Goal: Check status: Check status

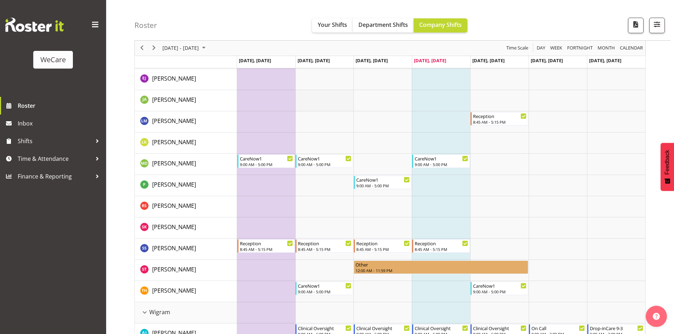
scroll to position [1557, 0]
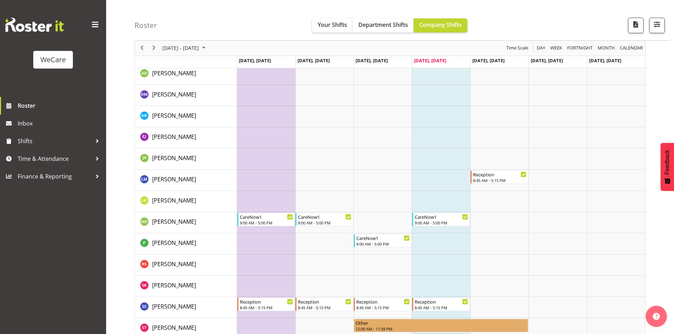
click at [341, 17] on div "Roster Your Shifts Department Shifts Company Shifts All Locations Clear Busines…" at bounding box center [402, 20] width 536 height 41
click at [339, 28] on span "Your Shifts" at bounding box center [332, 25] width 29 height 8
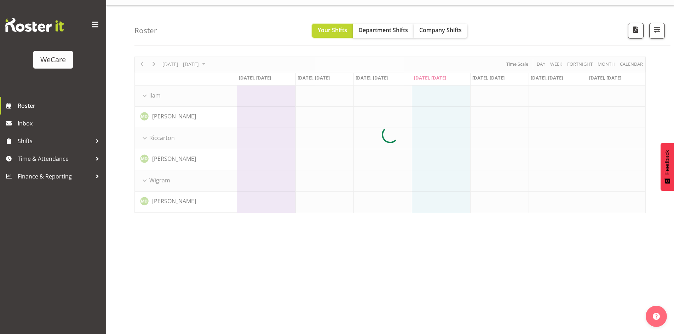
scroll to position [14, 0]
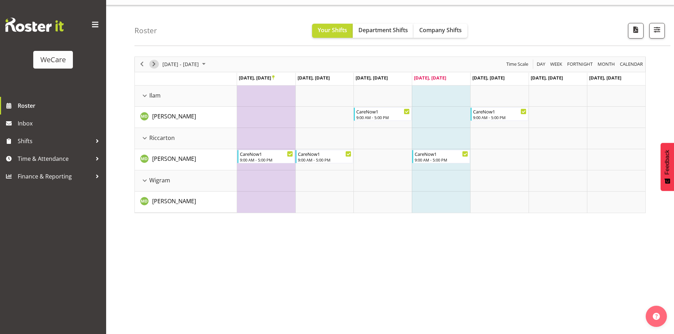
click at [154, 65] on span "Next" at bounding box center [154, 64] width 8 height 9
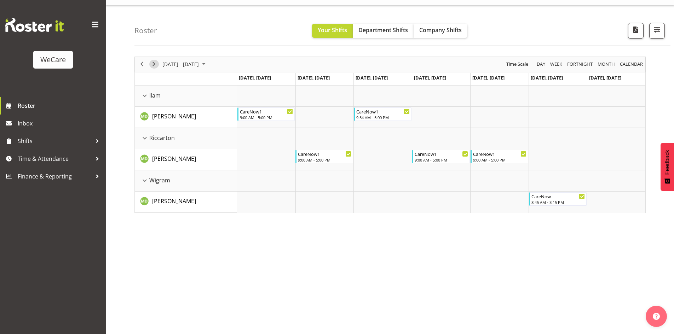
click at [154, 65] on div at bounding box center [389, 135] width 511 height 157
click at [154, 65] on span "Next" at bounding box center [154, 64] width 8 height 9
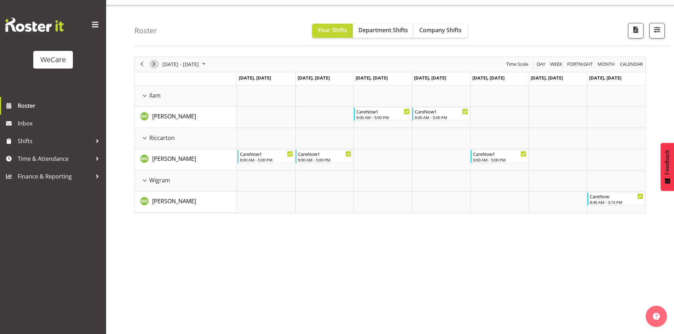
click at [154, 65] on span "Next" at bounding box center [154, 64] width 8 height 9
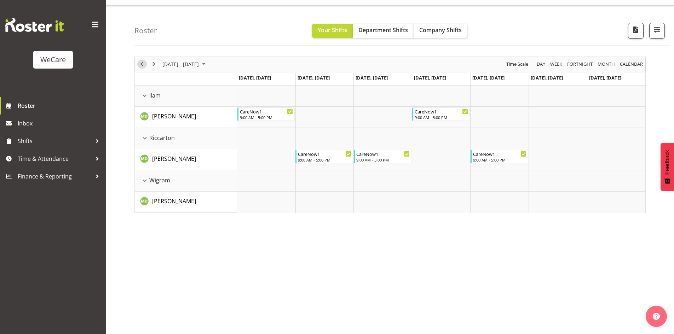
click at [141, 67] on span "Previous" at bounding box center [142, 64] width 8 height 9
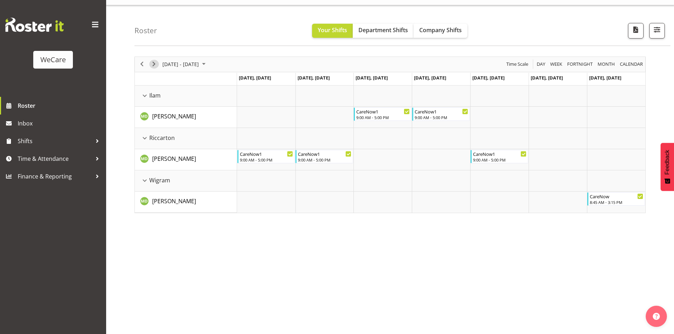
click at [156, 65] on span "Next" at bounding box center [154, 64] width 8 height 9
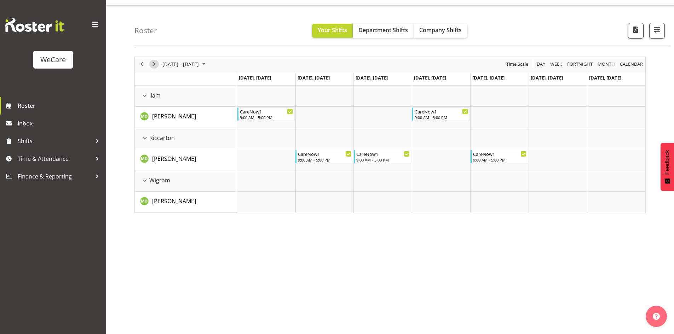
click at [156, 65] on span "Next" at bounding box center [154, 64] width 8 height 9
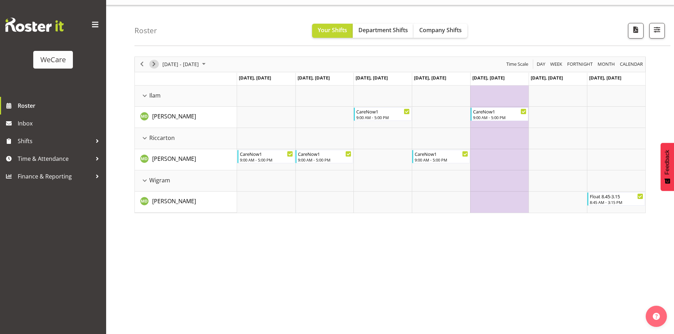
click at [156, 66] on span "Next" at bounding box center [154, 64] width 8 height 9
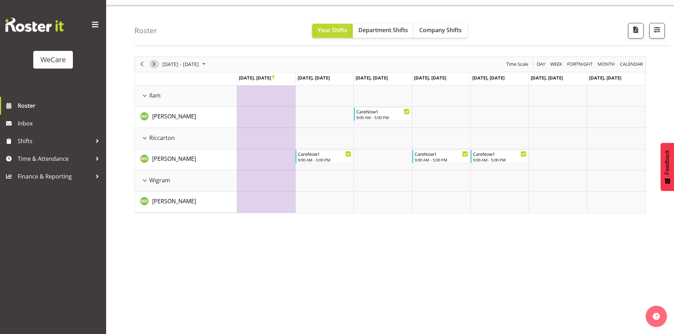
click at [156, 66] on span "Next" at bounding box center [154, 64] width 8 height 9
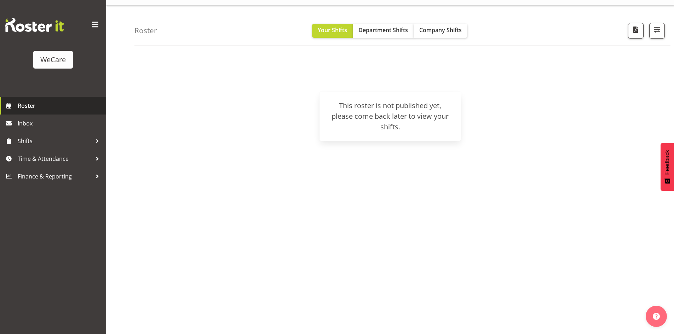
click at [31, 104] on span "Roster" at bounding box center [60, 105] width 85 height 11
